Goal: Check status

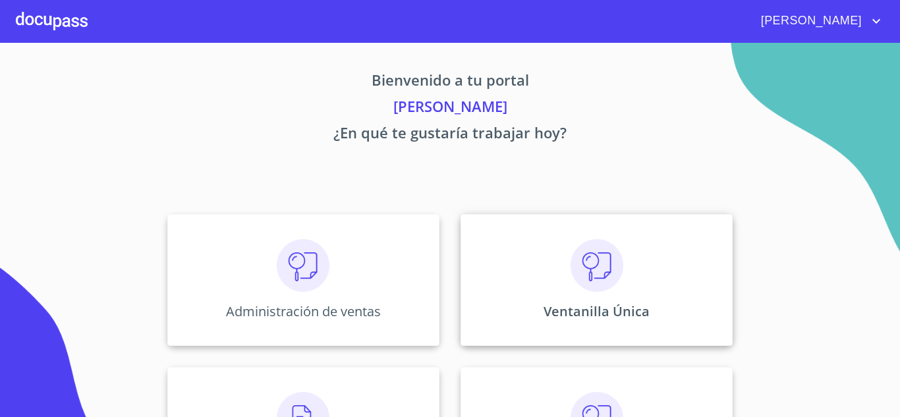
click at [545, 305] on p "Ventanilla Única" at bounding box center [596, 311] width 106 height 18
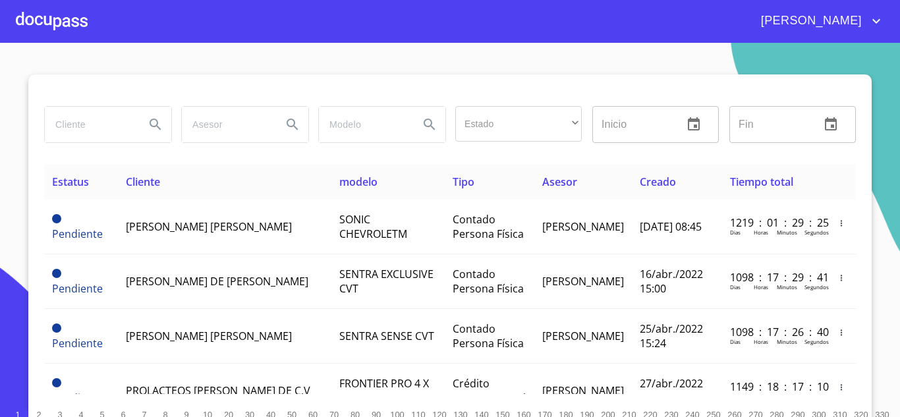
click at [61, 129] on input "search" at bounding box center [90, 125] width 90 height 36
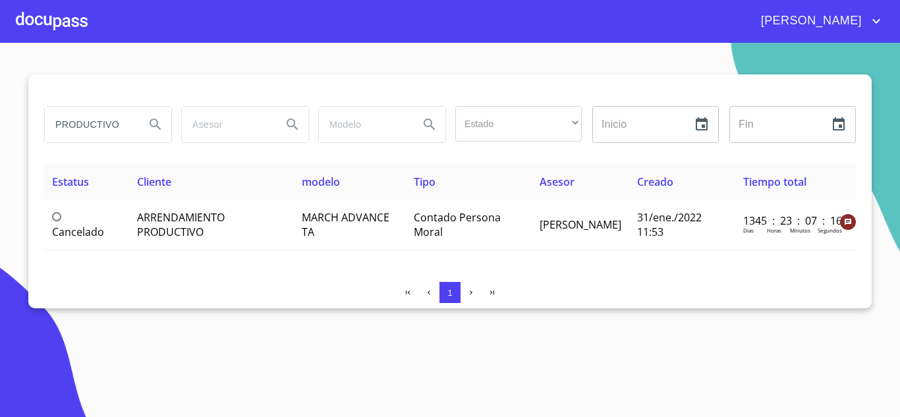
drag, startPoint x: 134, startPoint y: 124, endPoint x: 0, endPoint y: 157, distance: 138.5
click at [0, 156] on section "PRODUCTIVO Estado ​ ​ Inicio ​ Fin ​ Estatus Cliente modelo Tipo Asesor Creado …" at bounding box center [450, 230] width 900 height 374
click at [134, 121] on div "PRODUCTIVO" at bounding box center [108, 125] width 126 height 36
drag, startPoint x: 123, startPoint y: 121, endPoint x: 5, endPoint y: 121, distance: 117.9
click at [5, 121] on section "PRODUCTIVO Estado ​ ​ Inicio ​ Fin ​ Estatus Cliente modelo Tipo Asesor Creado …" at bounding box center [450, 230] width 900 height 374
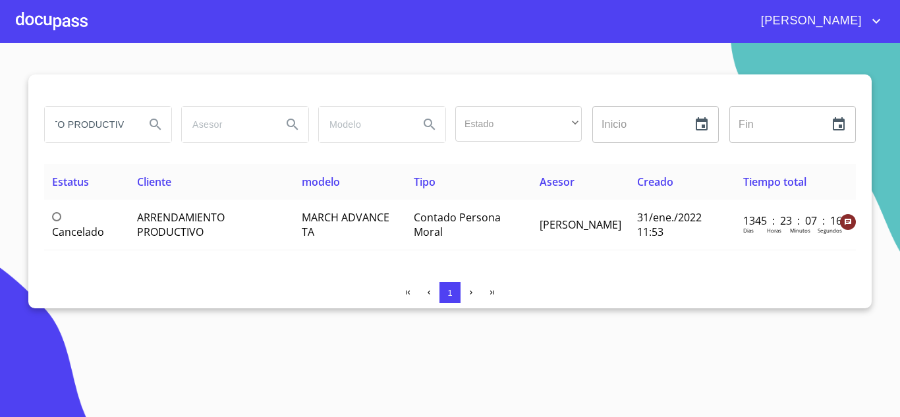
scroll to position [0, 82]
type input "ARRENDAMIENTO PRODUCTIVO"
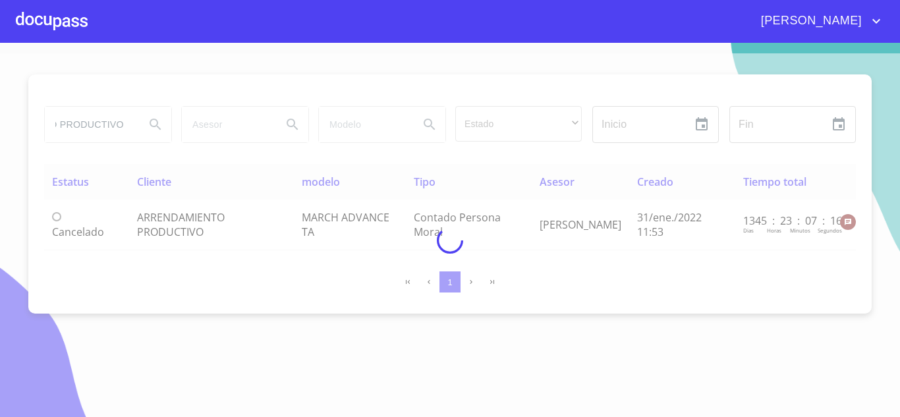
scroll to position [0, 0]
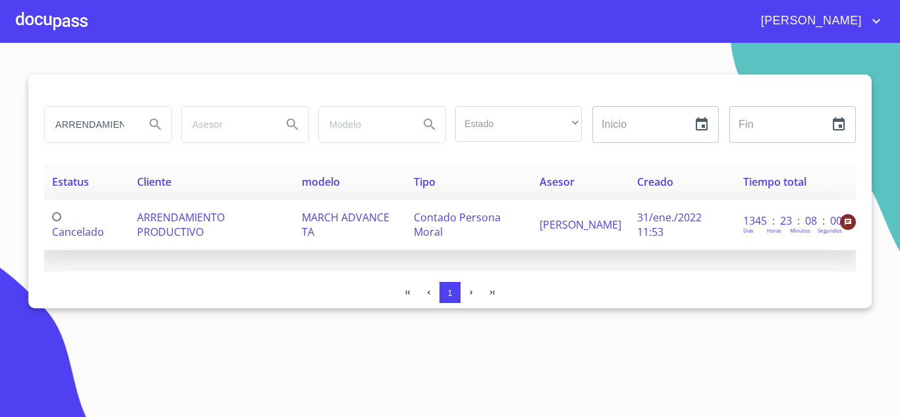
click at [147, 221] on span "ARRENDAMIENTO PRODUCTIVO" at bounding box center [181, 224] width 88 height 29
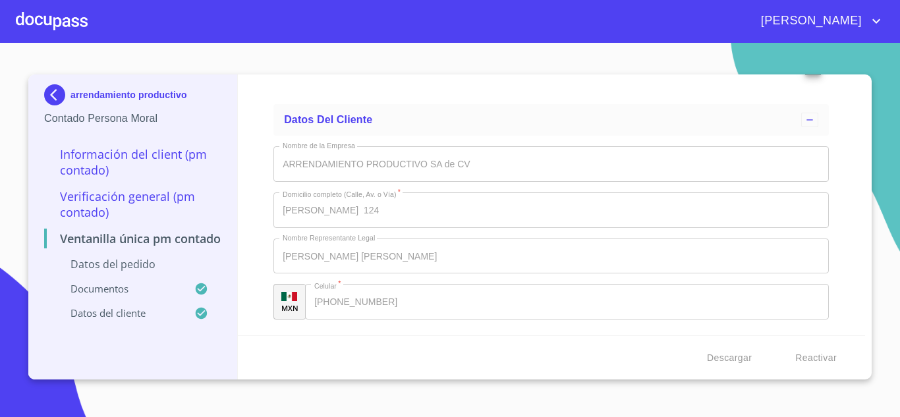
scroll to position [3550, 0]
click at [53, 99] on img at bounding box center [57, 94] width 26 height 21
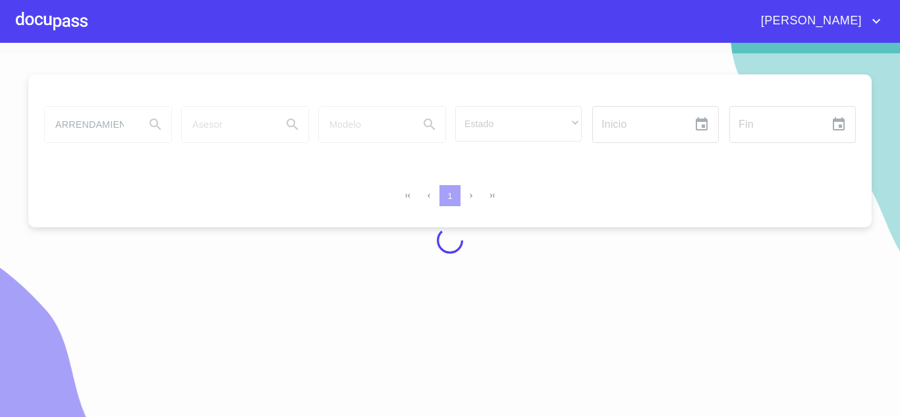
click at [111, 123] on div at bounding box center [450, 240] width 900 height 374
